Goal: Information Seeking & Learning: Learn about a topic

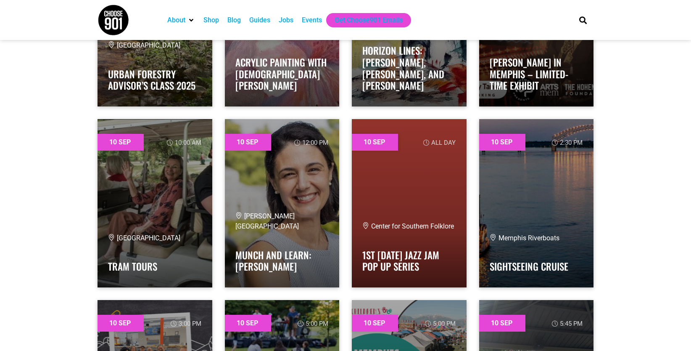
scroll to position [1304, 0]
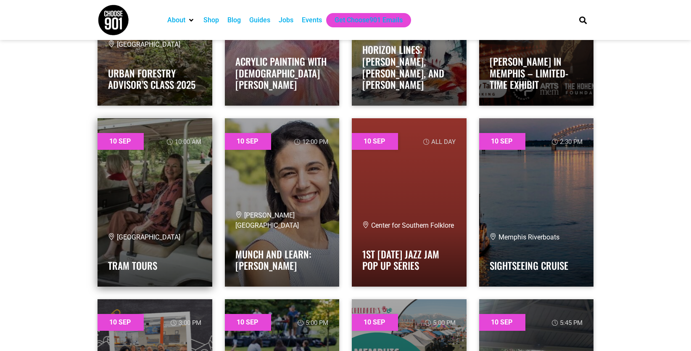
click at [151, 201] on link at bounding box center [155, 202] width 115 height 168
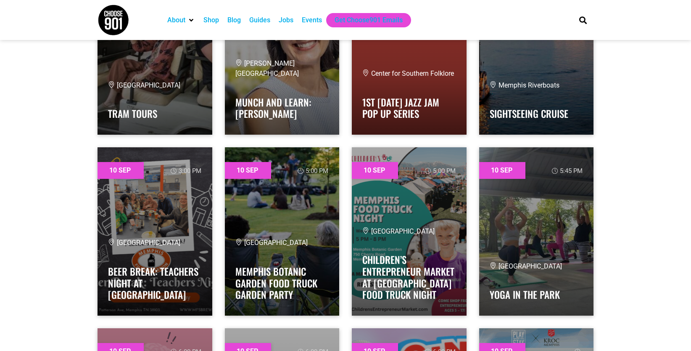
scroll to position [1472, 0]
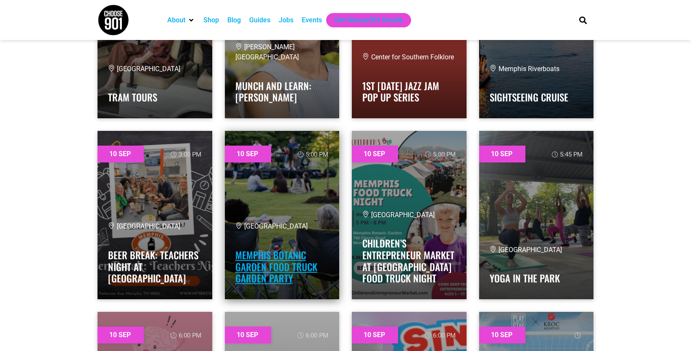
click at [265, 262] on link "Memphis Botanic Garden Food Truck Garden Party" at bounding box center [277, 266] width 82 height 37
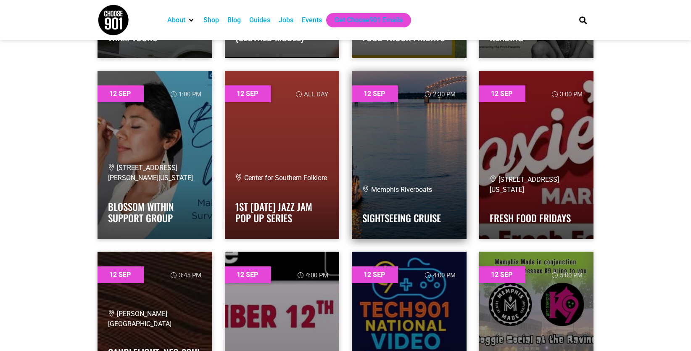
scroll to position [4248, 0]
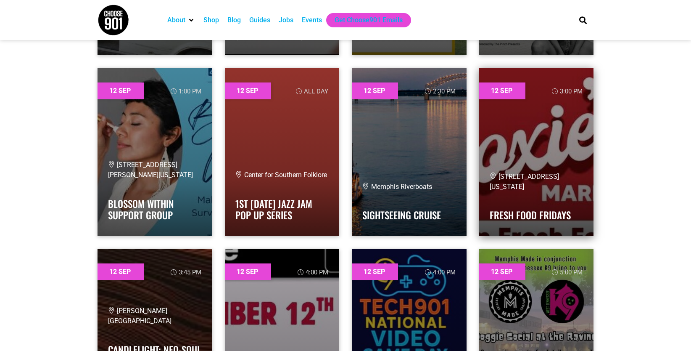
click at [531, 201] on div "[STREET_ADDRESS][US_STATE] Fresh Food Fridays" at bounding box center [537, 199] width 94 height 54
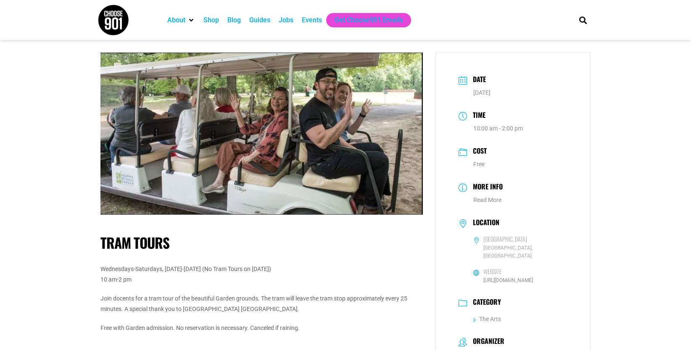
scroll to position [42, 0]
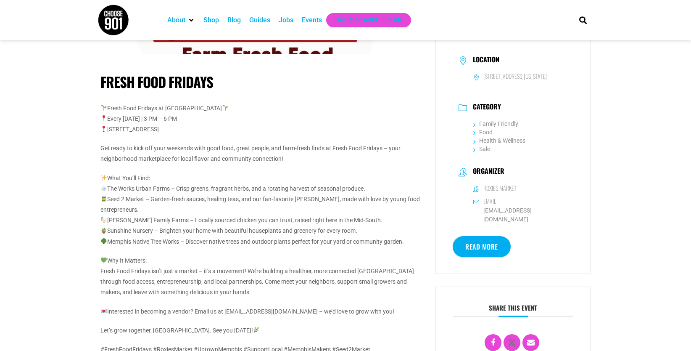
scroll to position [168, 0]
